Goal: Navigation & Orientation: Find specific page/section

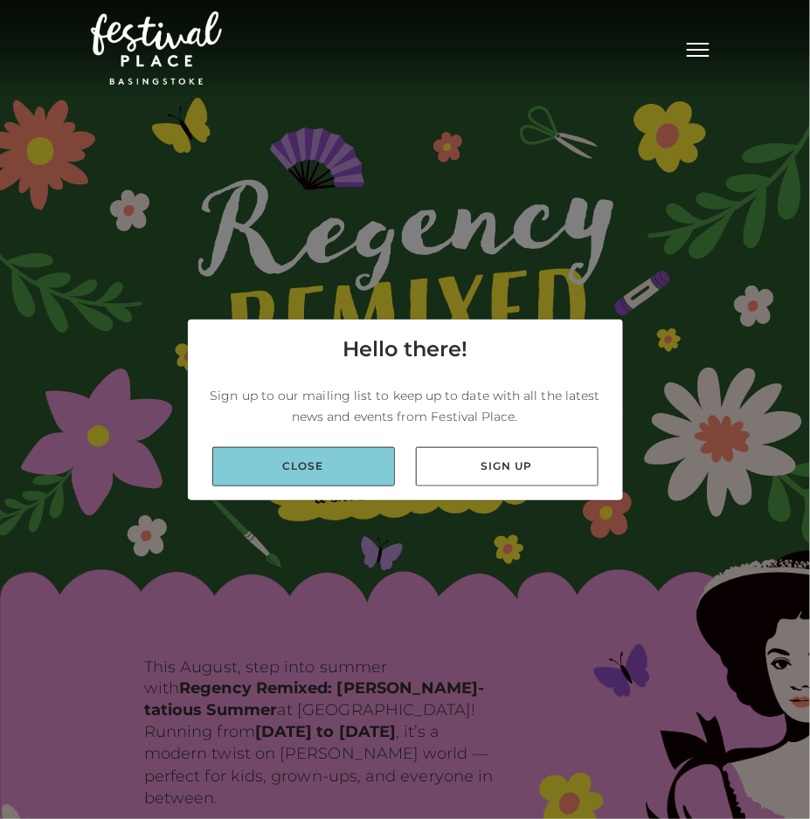
click at [314, 471] on link "Close" at bounding box center [303, 466] width 183 height 39
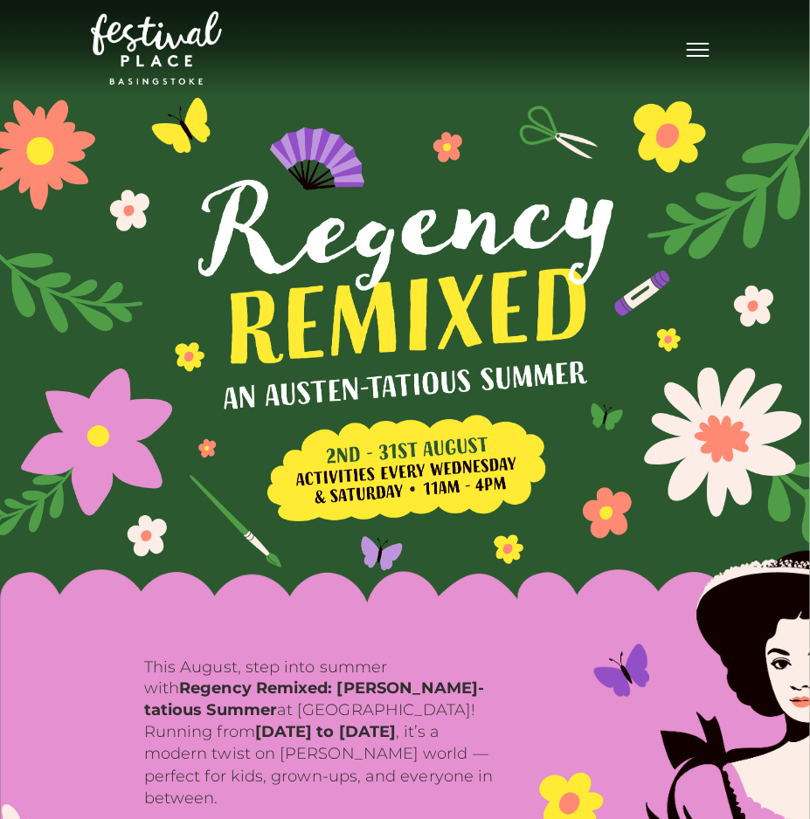
click at [697, 56] on span "Toggle navigation" at bounding box center [698, 56] width 23 height 2
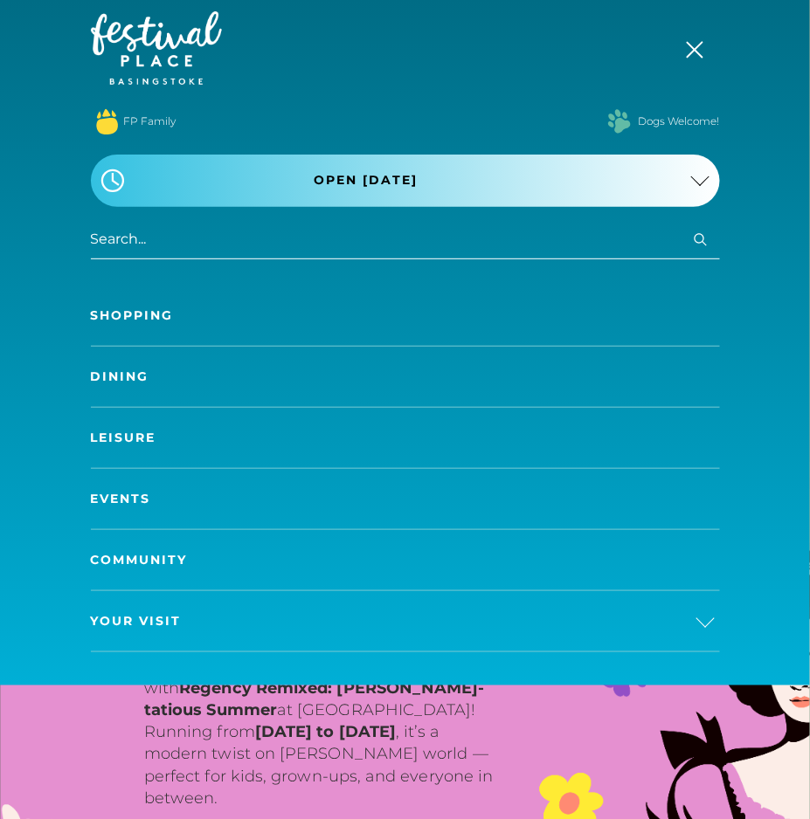
click at [697, 59] on button "Toggle navigation" at bounding box center [698, 47] width 44 height 25
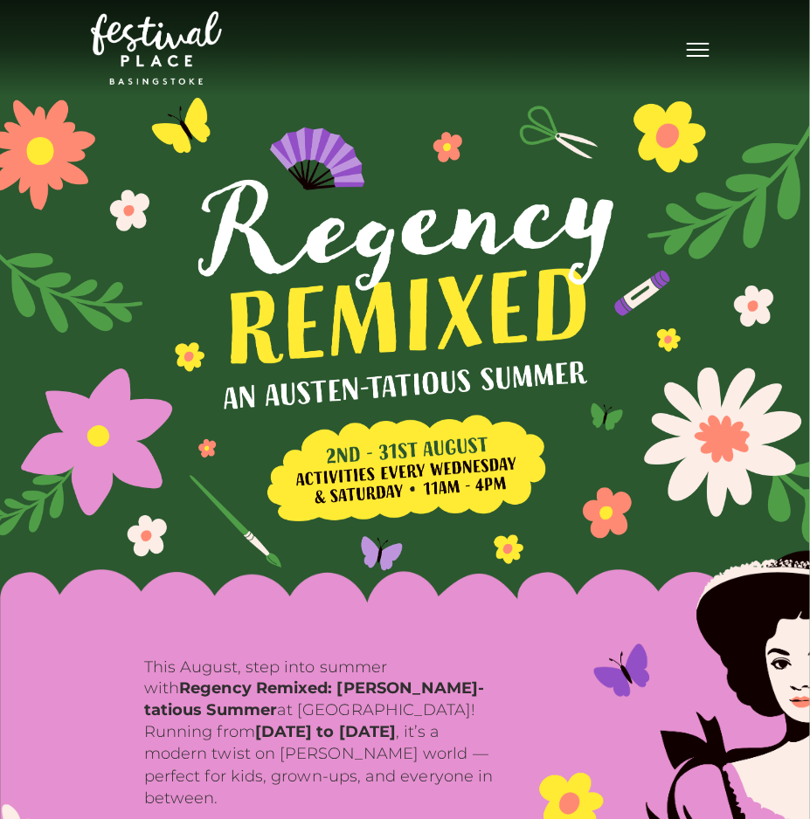
click at [686, 51] on button "Toggle navigation" at bounding box center [698, 47] width 44 height 25
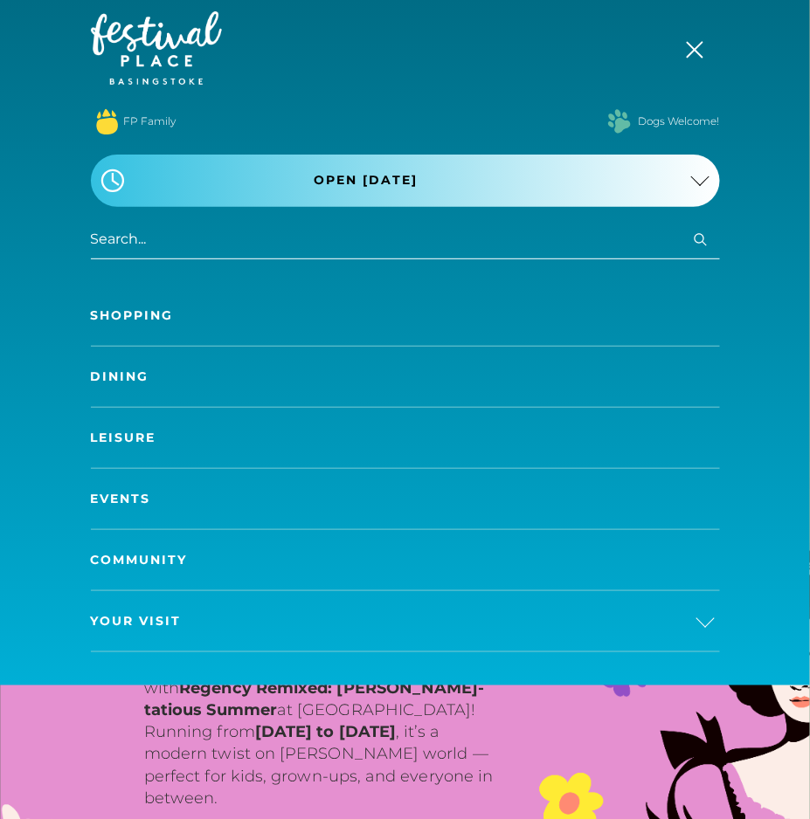
click at [692, 51] on span "Toggle navigation" at bounding box center [694, 49] width 17 height 17
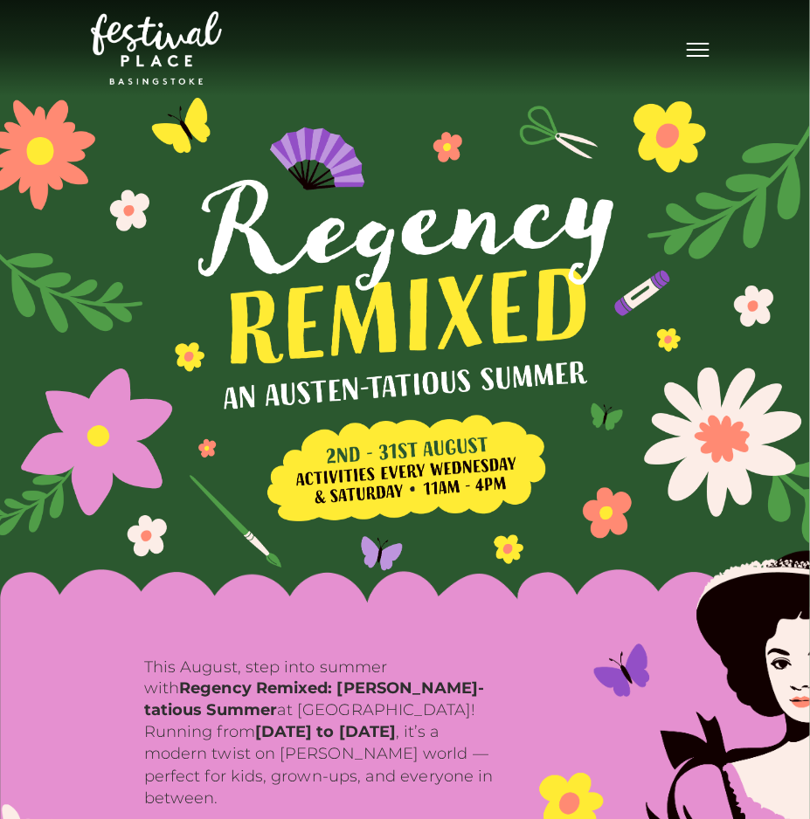
click at [301, 189] on img at bounding box center [405, 304] width 810 height 608
click at [695, 52] on button "Toggle navigation" at bounding box center [698, 47] width 44 height 25
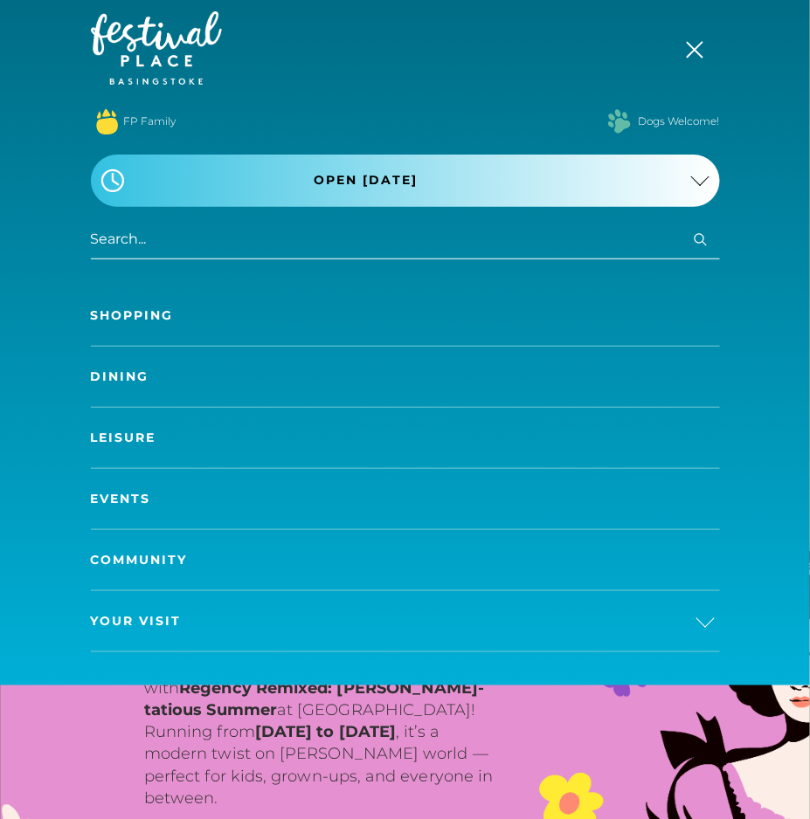
click at [138, 308] on link "Shopping" at bounding box center [405, 316] width 629 height 60
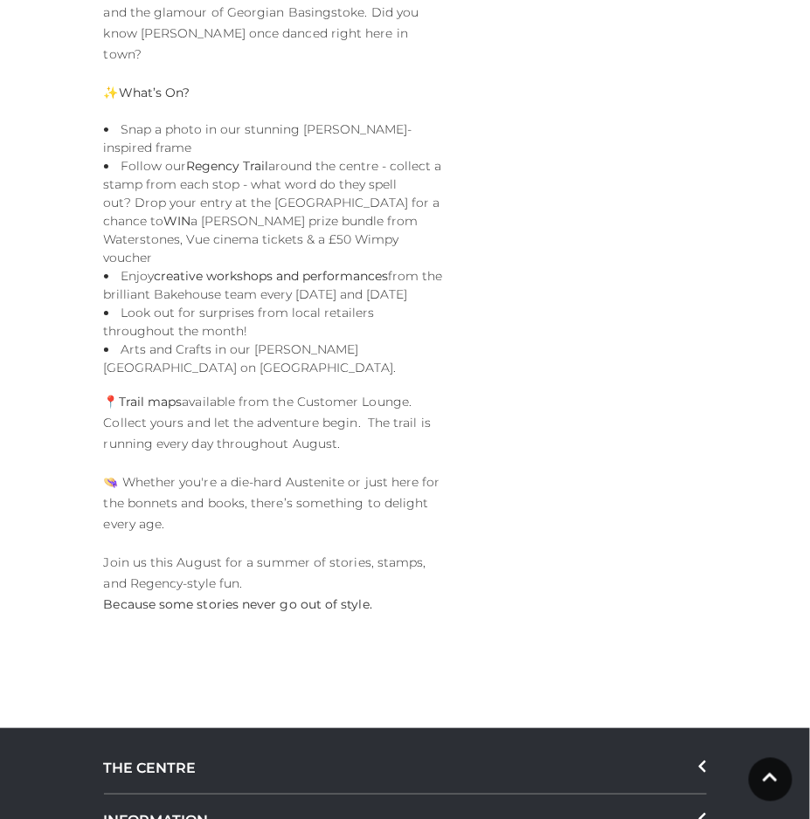
scroll to position [1466, 0]
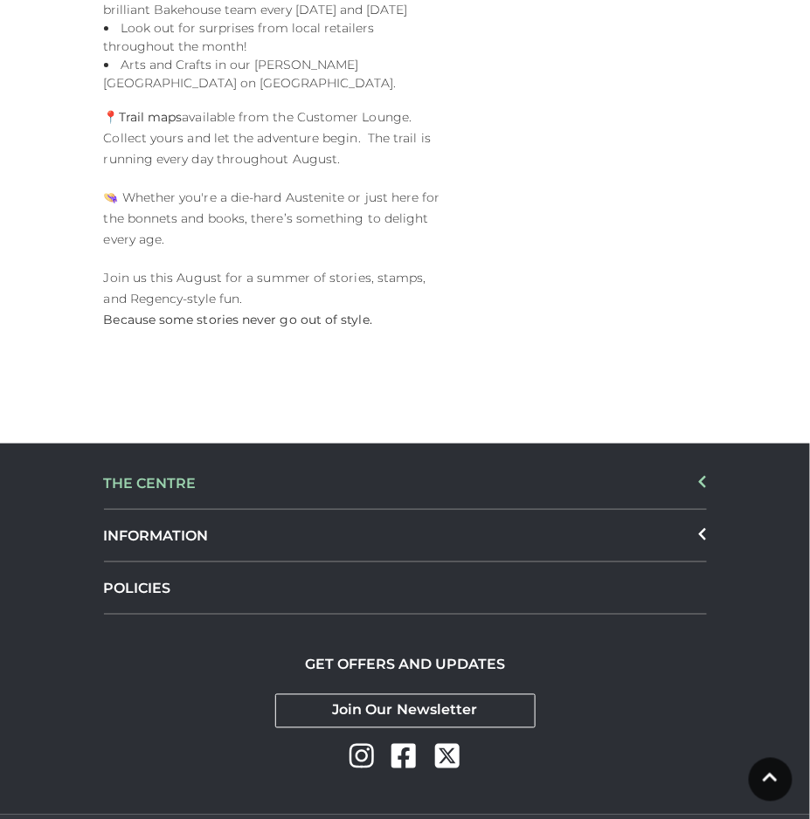
drag, startPoint x: 299, startPoint y: 427, endPoint x: 307, endPoint y: 411, distance: 17.6
click at [301, 458] on div "THE CENTRE" at bounding box center [405, 484] width 603 height 52
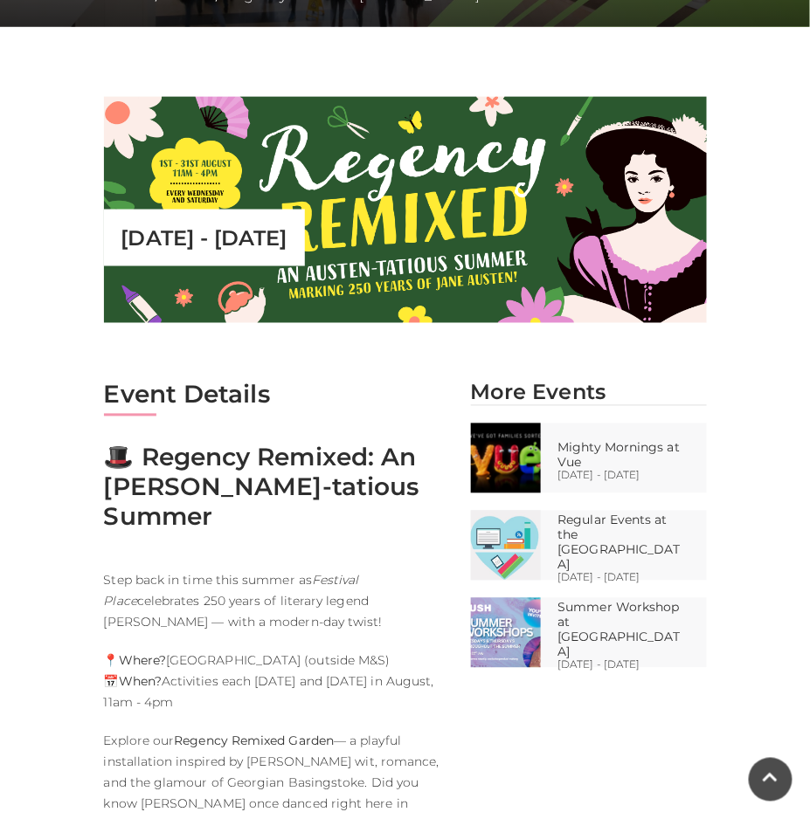
scroll to position [0, 0]
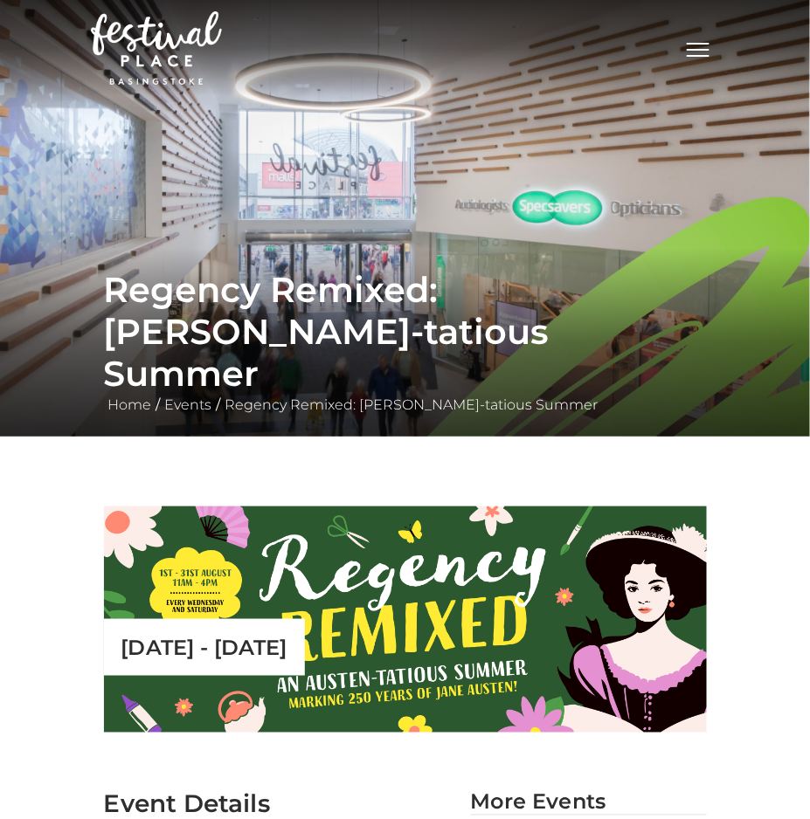
drag, startPoint x: 721, startPoint y: 26, endPoint x: 701, endPoint y: 67, distance: 45.7
click at [701, 67] on nav "Toggle navigation .st5{fill:none;stroke:#FFFFFF;stroke-width:2.29;stroke-miterl…" at bounding box center [405, 48] width 810 height 96
click at [700, 52] on button "Toggle navigation" at bounding box center [698, 47] width 44 height 25
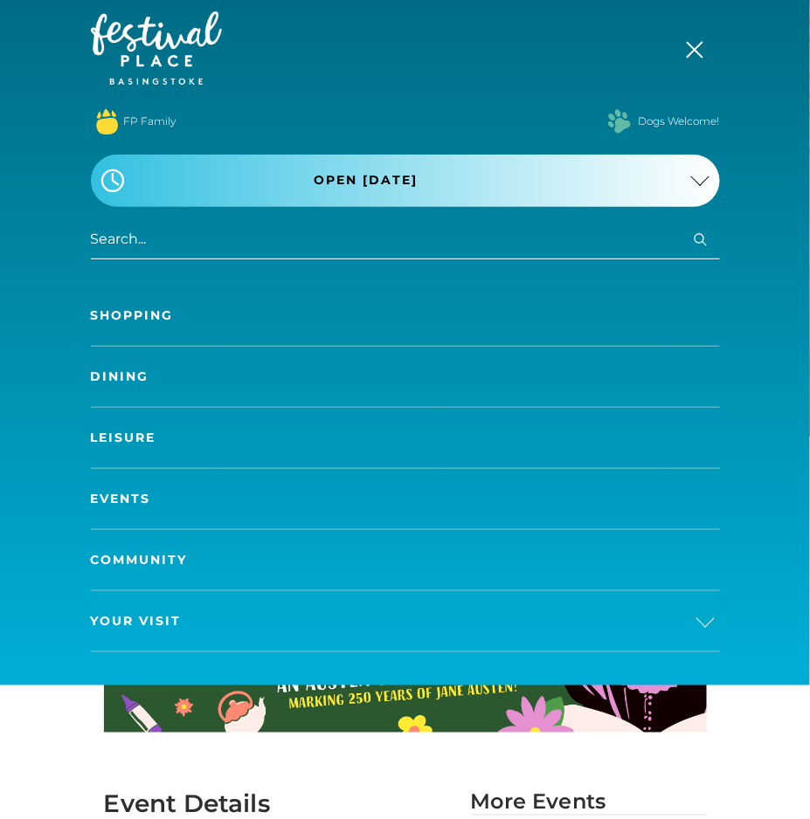
click at [704, 59] on button "Toggle navigation" at bounding box center [698, 47] width 44 height 25
